Goal: Use online tool/utility: Utilize a website feature to perform a specific function

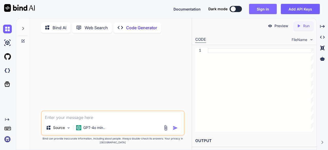
click at [270, 10] on button "Sign in" at bounding box center [263, 9] width 28 height 10
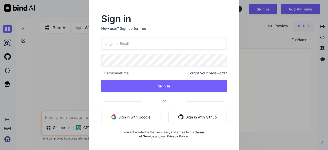
click at [128, 112] on button "Sign in with Google" at bounding box center [130, 117] width 59 height 12
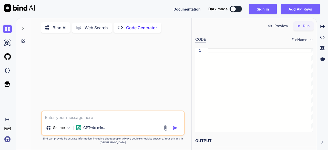
click at [95, 117] on textarea at bounding box center [113, 115] width 143 height 9
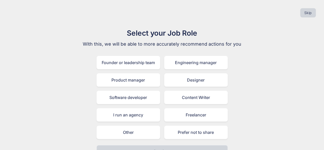
scroll to position [1, 0]
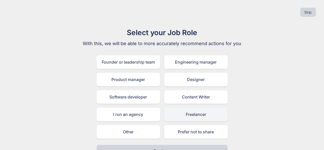
click at [192, 115] on div "Freelancer" at bounding box center [196, 114] width 64 height 13
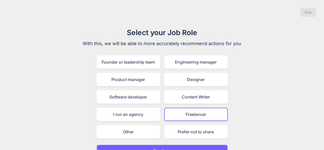
scroll to position [11, 0]
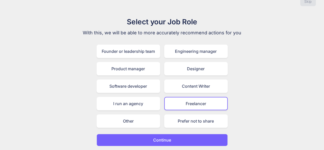
click at [151, 136] on button "Continue" at bounding box center [162, 140] width 131 height 12
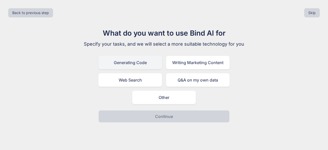
click at [137, 61] on div "Generating Code" at bounding box center [130, 62] width 64 height 13
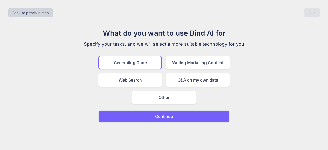
click at [157, 117] on p "Continue" at bounding box center [164, 116] width 18 height 6
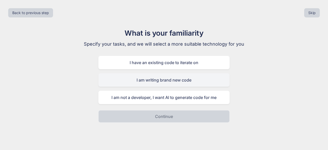
click at [161, 81] on div "I am writing brand new code" at bounding box center [163, 79] width 131 height 13
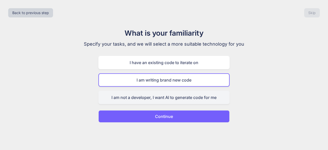
click at [156, 99] on div "I am not a developer, I want AI to generate code for me" at bounding box center [163, 97] width 131 height 13
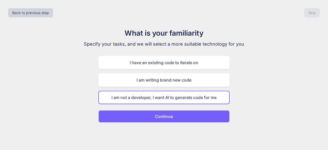
click at [162, 116] on p "Continue" at bounding box center [164, 116] width 18 height 6
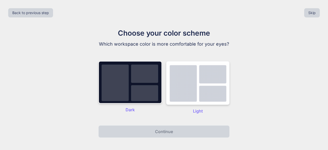
click at [215, 89] on img at bounding box center [198, 83] width 64 height 44
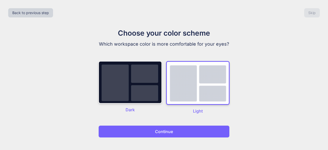
click at [153, 131] on button "Continue" at bounding box center [163, 131] width 131 height 12
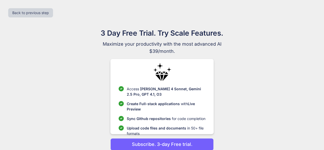
scroll to position [22, 0]
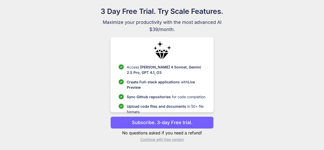
click at [168, 138] on p "Continue with free version" at bounding box center [161, 139] width 103 height 5
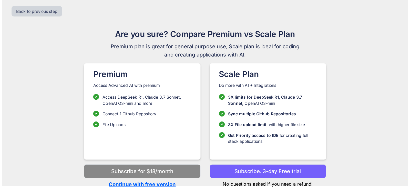
scroll to position [0, 0]
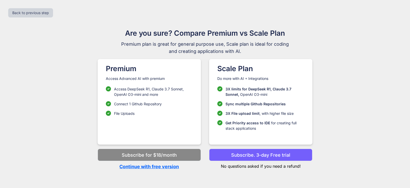
click at [168, 150] on p "Continue with free version" at bounding box center [149, 166] width 103 height 7
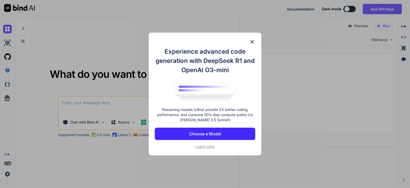
click at [251, 40] on img at bounding box center [252, 42] width 6 height 6
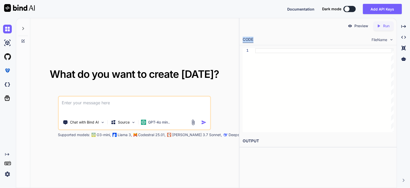
click at [251, 40] on div "CODE" at bounding box center [248, 40] width 11 height 6
click at [277, 12] on div "Documentation Dark mode Add API Keys Created with Pixso." at bounding box center [205, 9] width 410 height 18
click at [118, 99] on textarea at bounding box center [134, 105] width 151 height 19
paste textarea "Create a clean, modern, trustworthy Medical Courier website using only HTML, CS…"
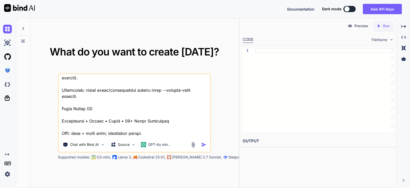
scroll to position [312, 0]
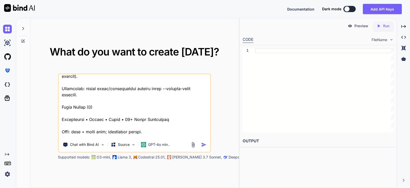
type textarea "Create a clean, modern, trustworthy Medical Courier website using only HTML, CS…"
click at [204, 143] on img "button" at bounding box center [203, 144] width 5 height 5
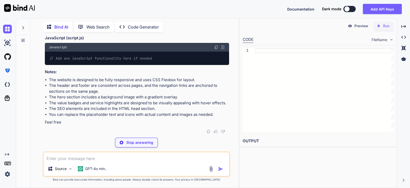
scroll to position [1480, 0]
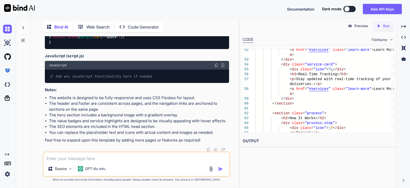
click at [328, 28] on div "Created with Pixso. Run" at bounding box center [383, 25] width 20 height 9
click at [284, 150] on link "[URL][DOMAIN_NAME]" at bounding box center [264, 152] width 42 height 5
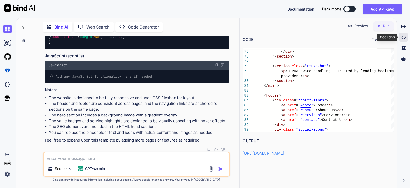
click at [328, 28] on icon at bounding box center [403, 26] width 5 height 3
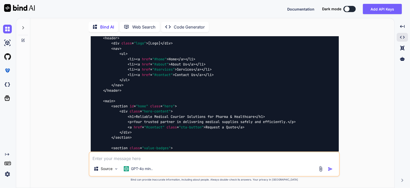
scroll to position [0, 0]
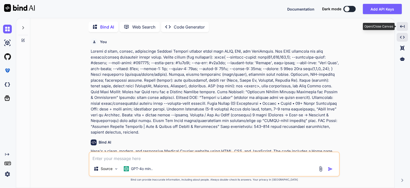
click at [328, 26] on icon "Created with Pixso." at bounding box center [402, 26] width 5 height 5
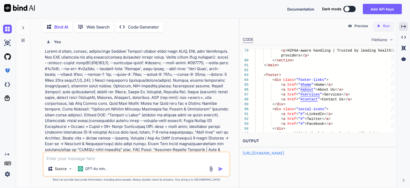
click at [328, 37] on span "FileName" at bounding box center [380, 39] width 16 height 5
click at [328, 39] on img at bounding box center [391, 39] width 4 height 4
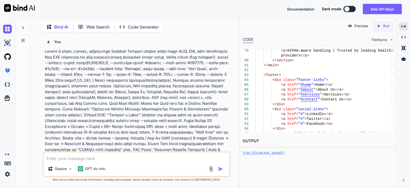
click at [328, 26] on img at bounding box center [350, 26] width 5 height 5
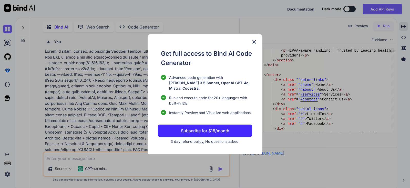
click at [256, 43] on img at bounding box center [254, 42] width 6 height 6
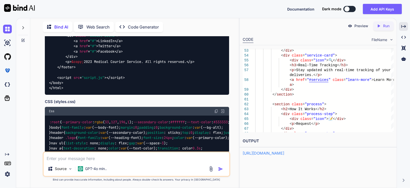
scroll to position [667, 0]
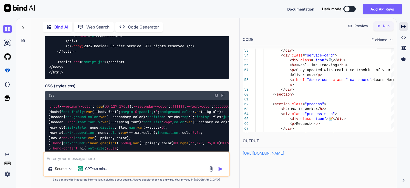
click at [216, 97] on img at bounding box center [216, 95] width 4 height 4
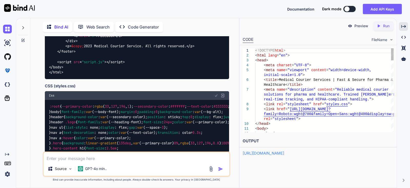
scroll to position [0, 0]
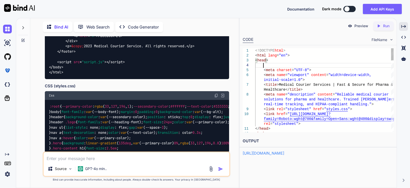
scroll to position [15, 0]
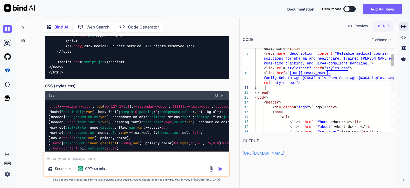
scroll to position [29, 0]
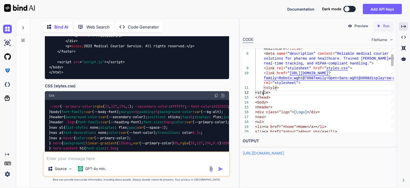
scroll to position [34, 0]
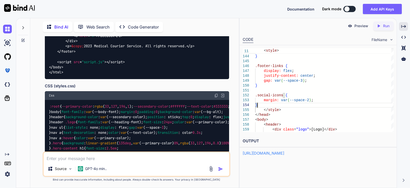
type textarea "margin: var(--space-2); } </style> </head> <body> <header> <div class="logo">[L…"
click at [328, 25] on p "Run" at bounding box center [386, 25] width 6 height 5
click at [284, 150] on link "[URL][DOMAIN_NAME]" at bounding box center [264, 152] width 42 height 5
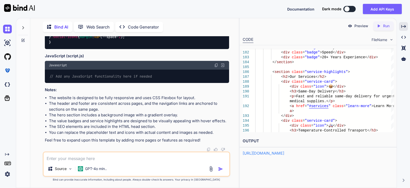
scroll to position [1482, 0]
click at [76, 150] on textarea at bounding box center [137, 156] width 186 height 9
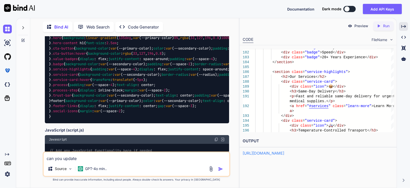
scroll to position [723, 0]
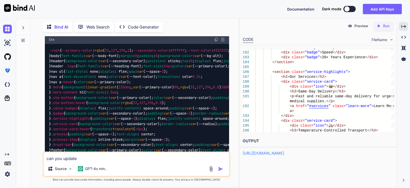
click at [107, 150] on textarea "can you update" at bounding box center [137, 156] width 186 height 9
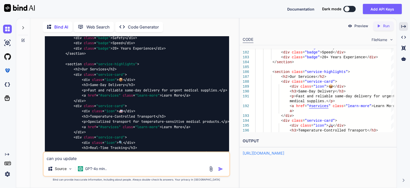
scroll to position [361, 0]
drag, startPoint x: 99, startPoint y: 65, endPoint x: 136, endPoint y: 65, distance: 36.9
click at [136, 65] on span ""service-highlights"" at bounding box center [116, 64] width 41 height 5
copy span "service-highlights"
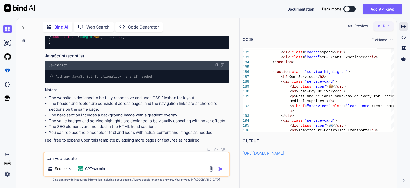
scroll to position [1482, 0]
click at [80, 150] on textarea "can you update" at bounding box center [137, 156] width 186 height 9
paste textarea "value-badges"
type textarea "can you update value-badges thi secton"
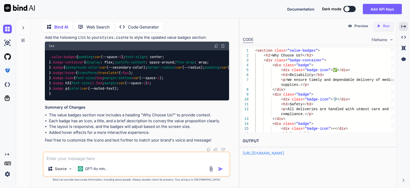
scroll to position [1982, 0]
click at [102, 150] on textarea at bounding box center [137, 156] width 186 height 9
type textarea "inject this code into main html"
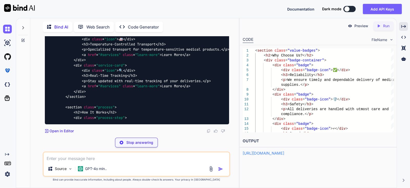
scroll to position [1761, 0]
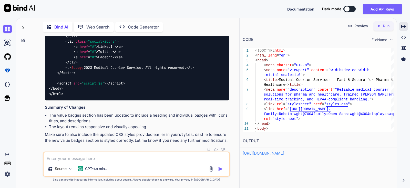
scroll to position [2138, 0]
click at [167, 150] on textarea at bounding box center [137, 156] width 186 height 9
type textarea "can you update laste css code into html"
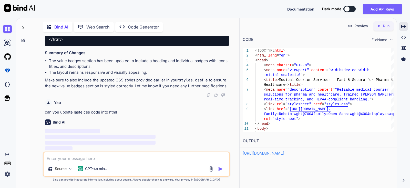
scroll to position [2786, 0]
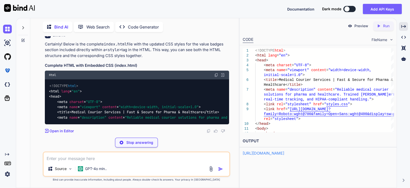
click at [126, 150] on textarea at bounding box center [137, 156] width 186 height 9
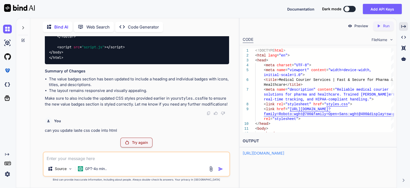
scroll to position [2768, 0]
click at [136, 143] on p "Try again" at bounding box center [140, 142] width 16 height 5
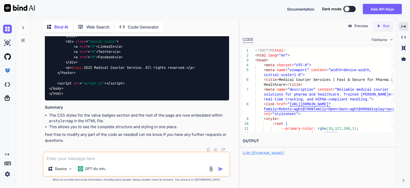
scroll to position [4375, 0]
click at [328, 25] on icon "Created with Pixso." at bounding box center [379, 26] width 5 height 5
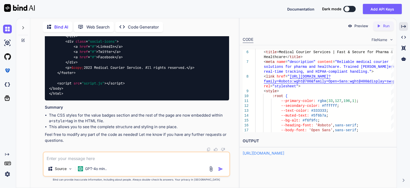
click at [284, 150] on link "[URL][DOMAIN_NAME]" at bounding box center [264, 152] width 42 height 5
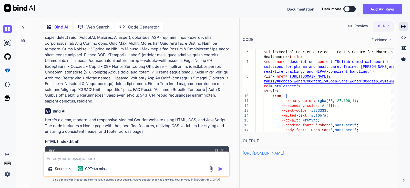
scroll to position [0, 0]
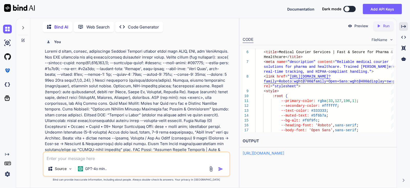
click at [132, 83] on p at bounding box center [137, 105] width 184 height 115
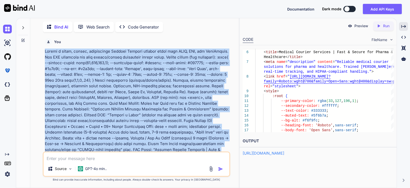
click at [132, 83] on p at bounding box center [137, 105] width 184 height 115
copy p "Create a clean, modern, trustworthy Medical Courier website using only HTML, CS…"
